Goal: Transaction & Acquisition: Purchase product/service

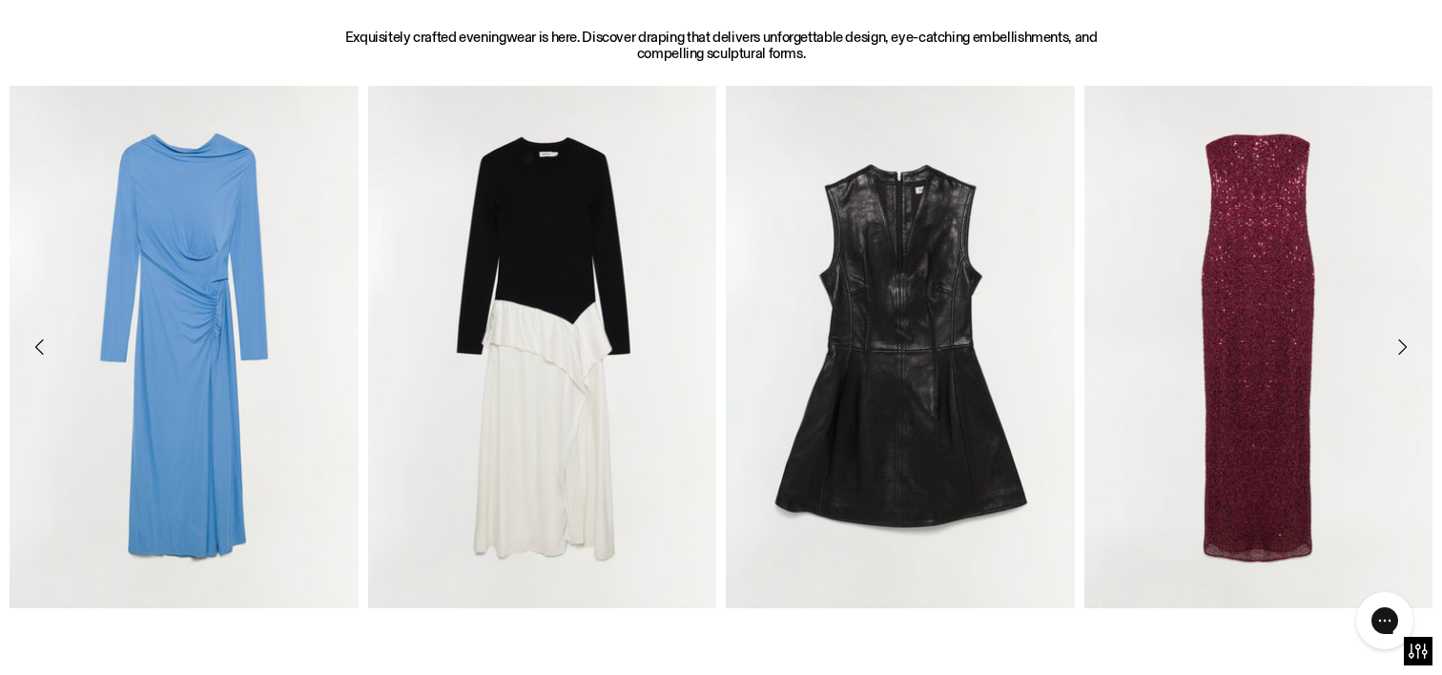
scroll to position [869, 0]
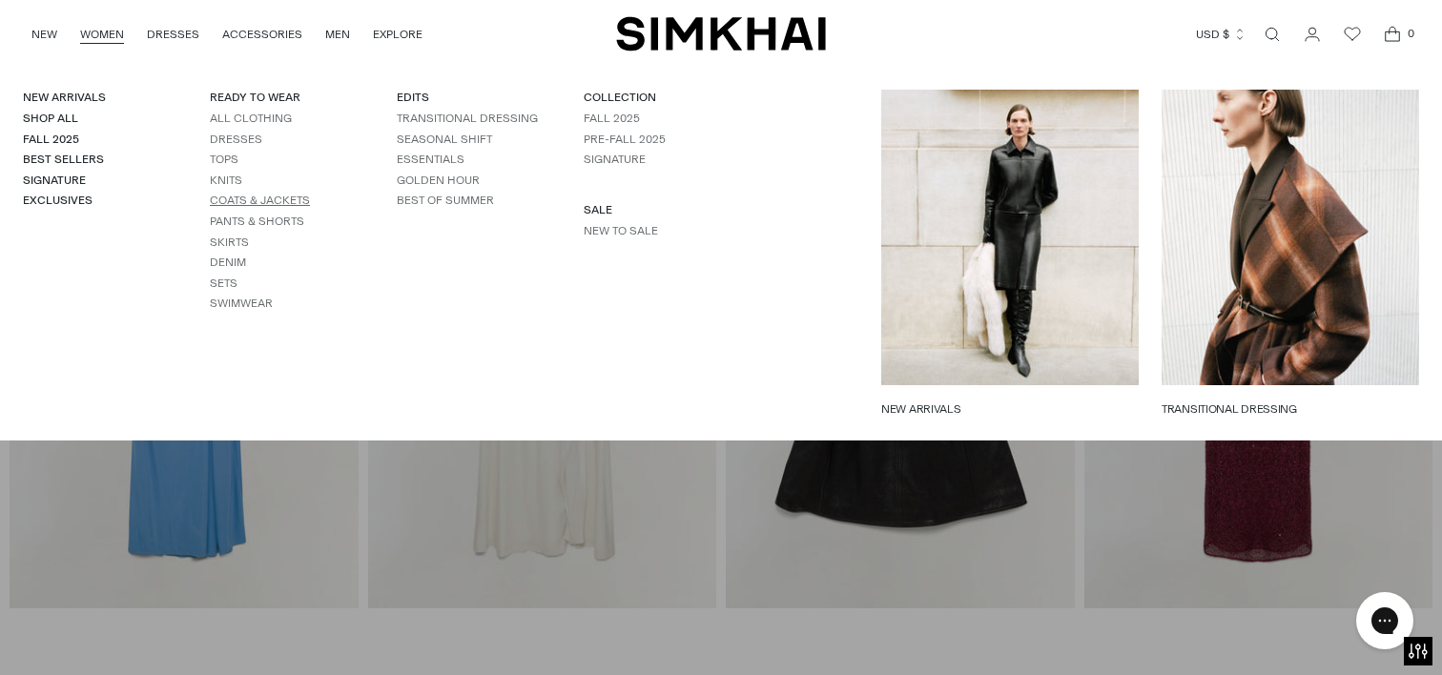
click at [264, 200] on link "Coats & Jackets" at bounding box center [260, 200] width 100 height 13
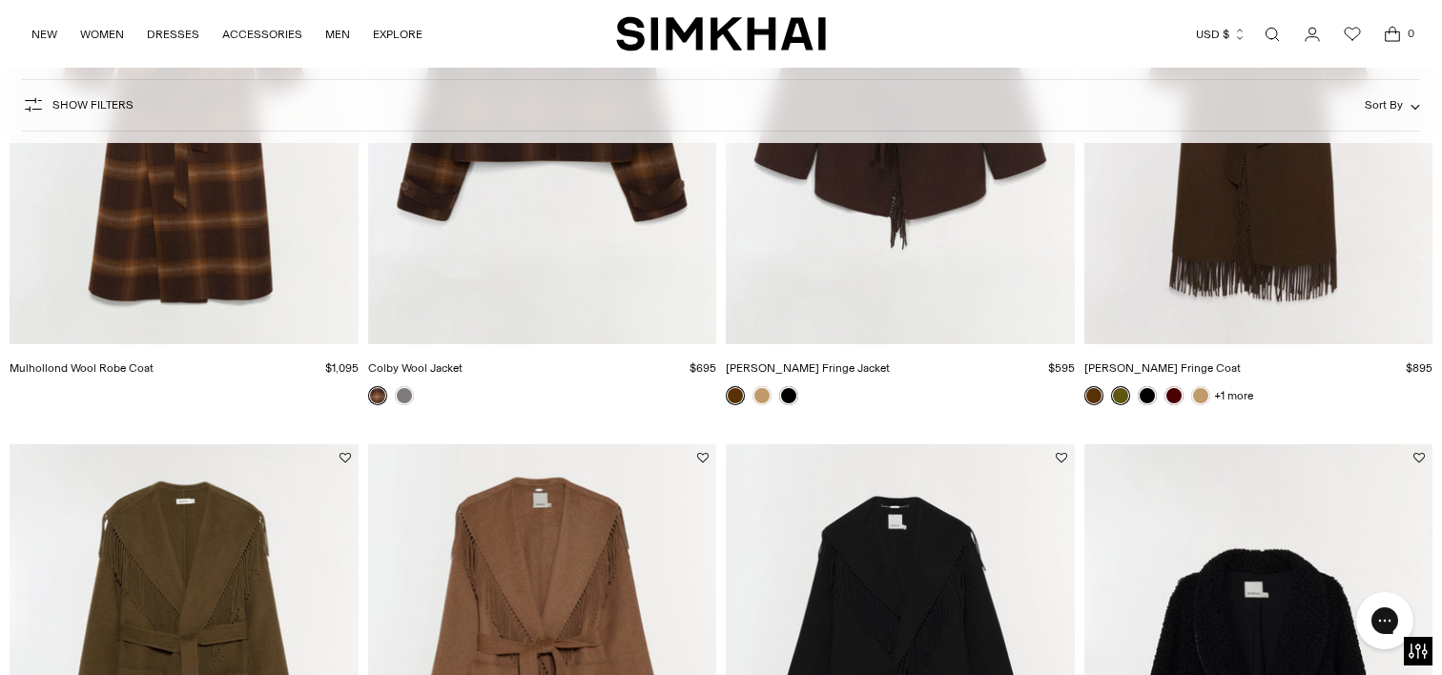
scroll to position [1552, 0]
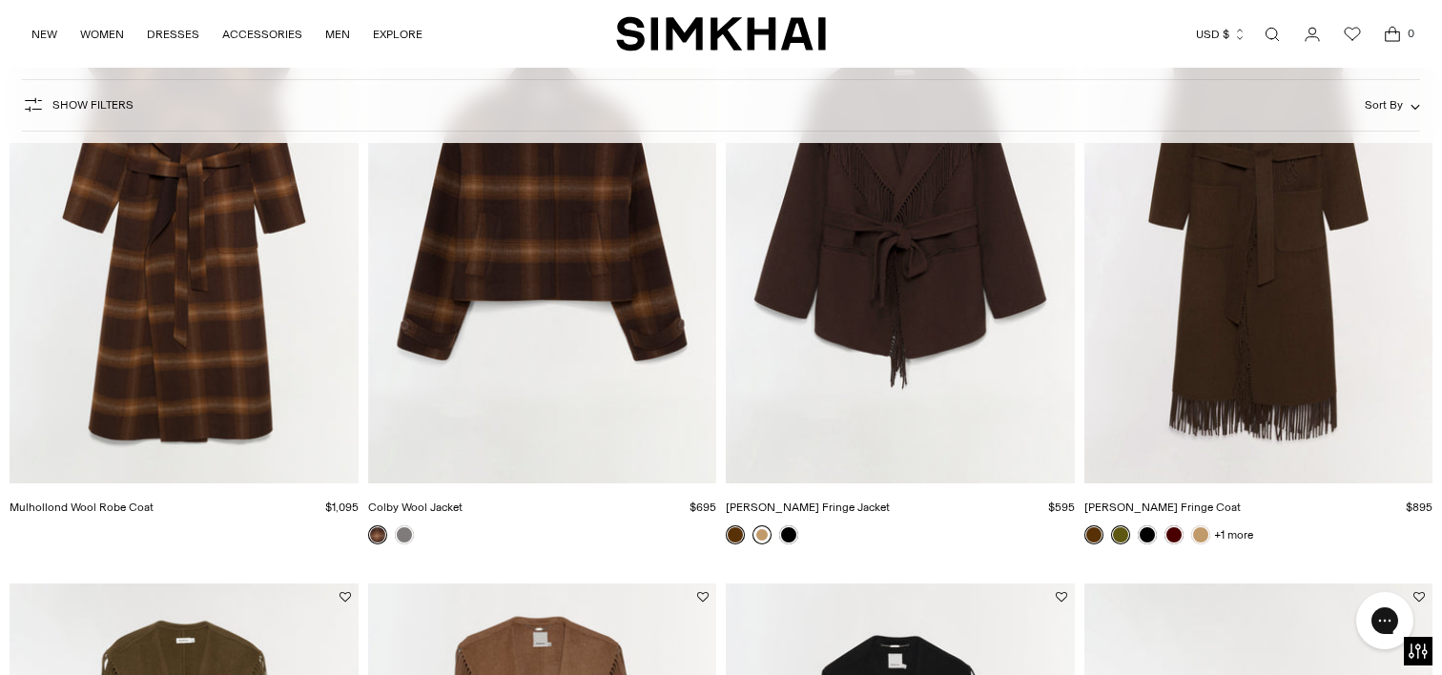
click at [761, 534] on link at bounding box center [762, 535] width 19 height 19
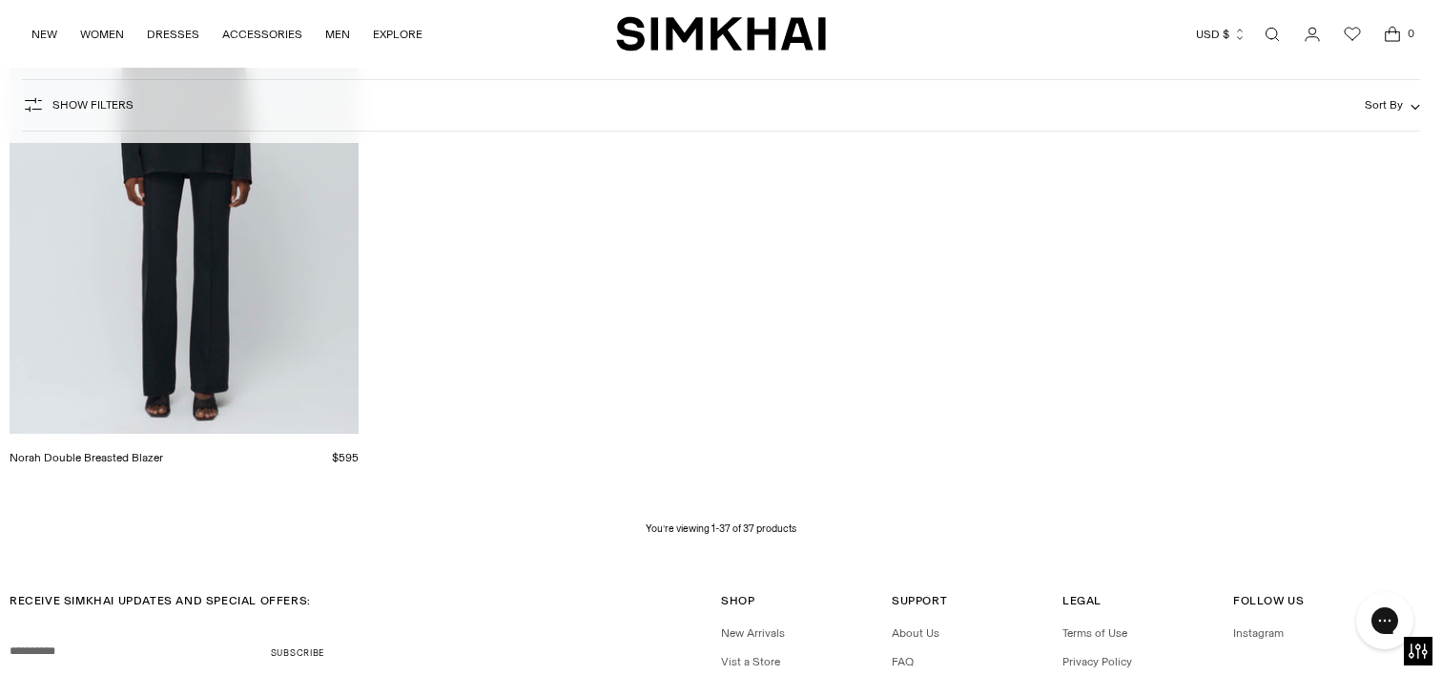
scroll to position [6078, 0]
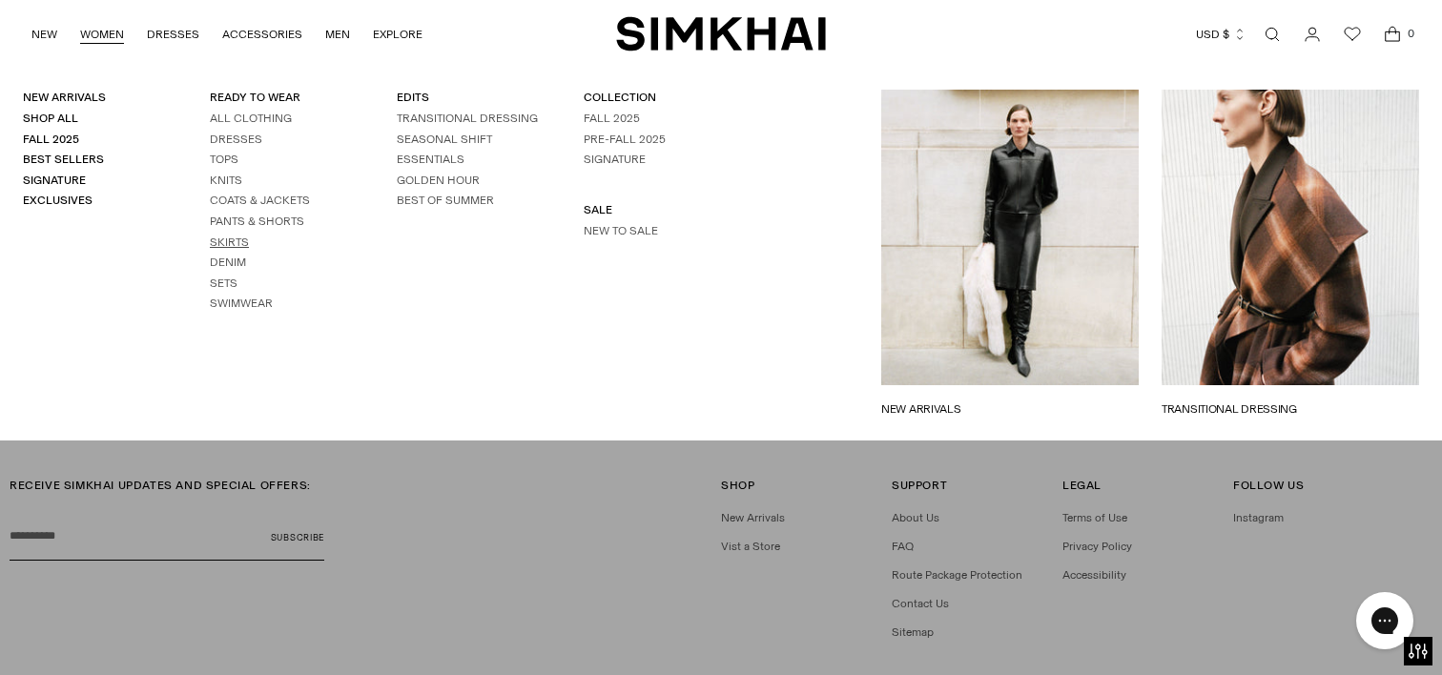
click at [238, 243] on link "Skirts" at bounding box center [229, 242] width 39 height 13
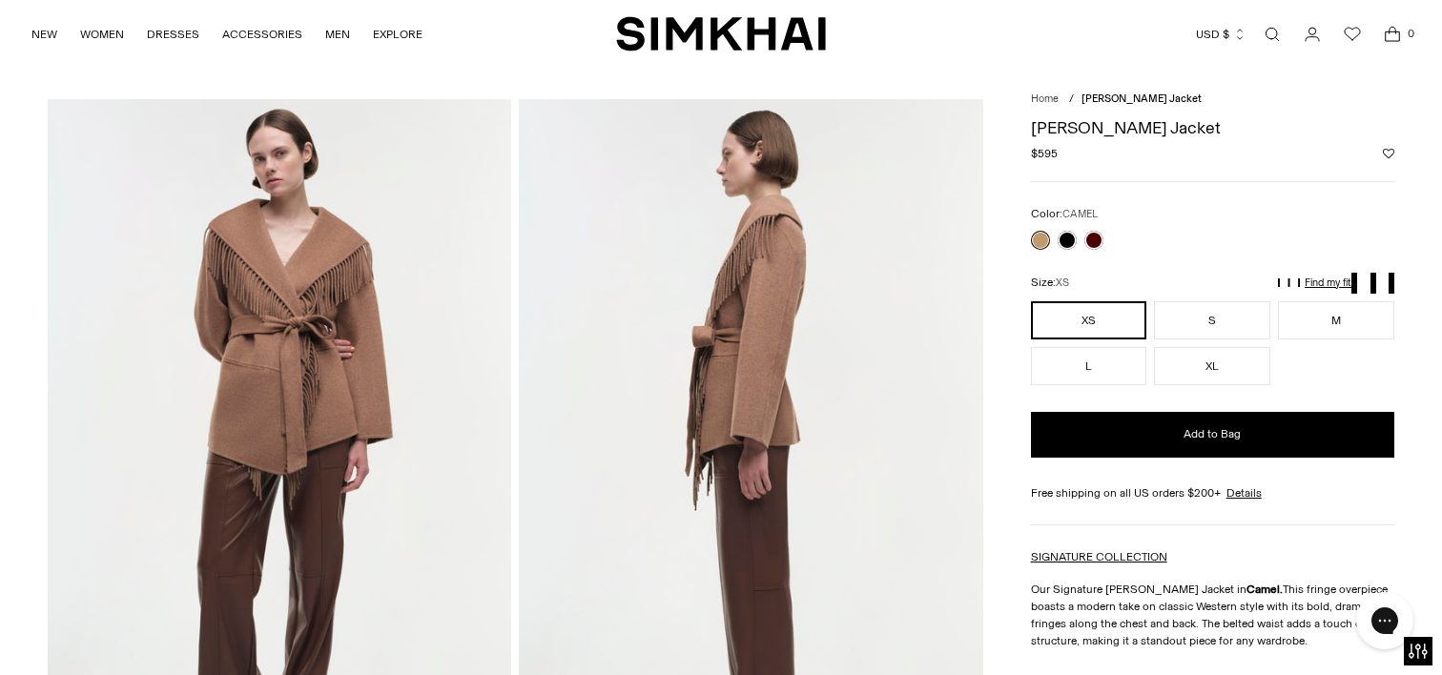
scroll to position [37, 0]
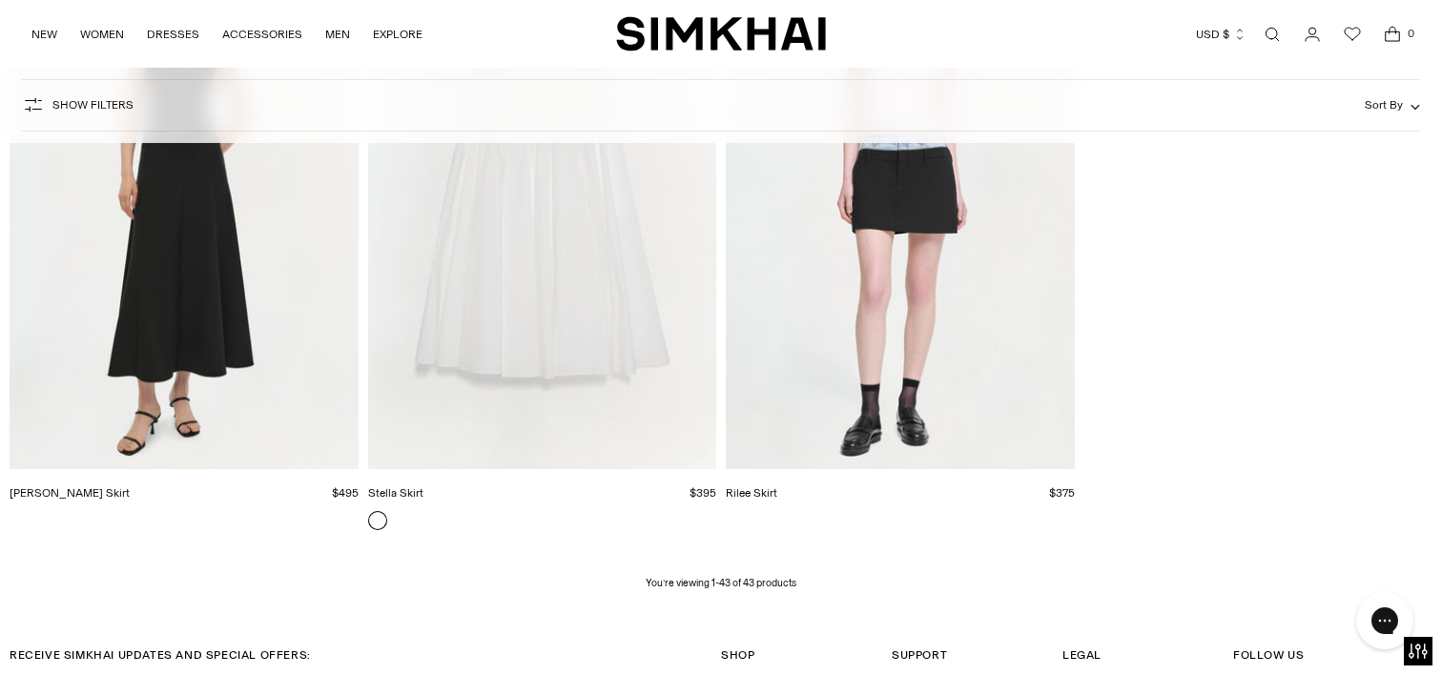
scroll to position [6561, 0]
